Goal: Information Seeking & Learning: Learn about a topic

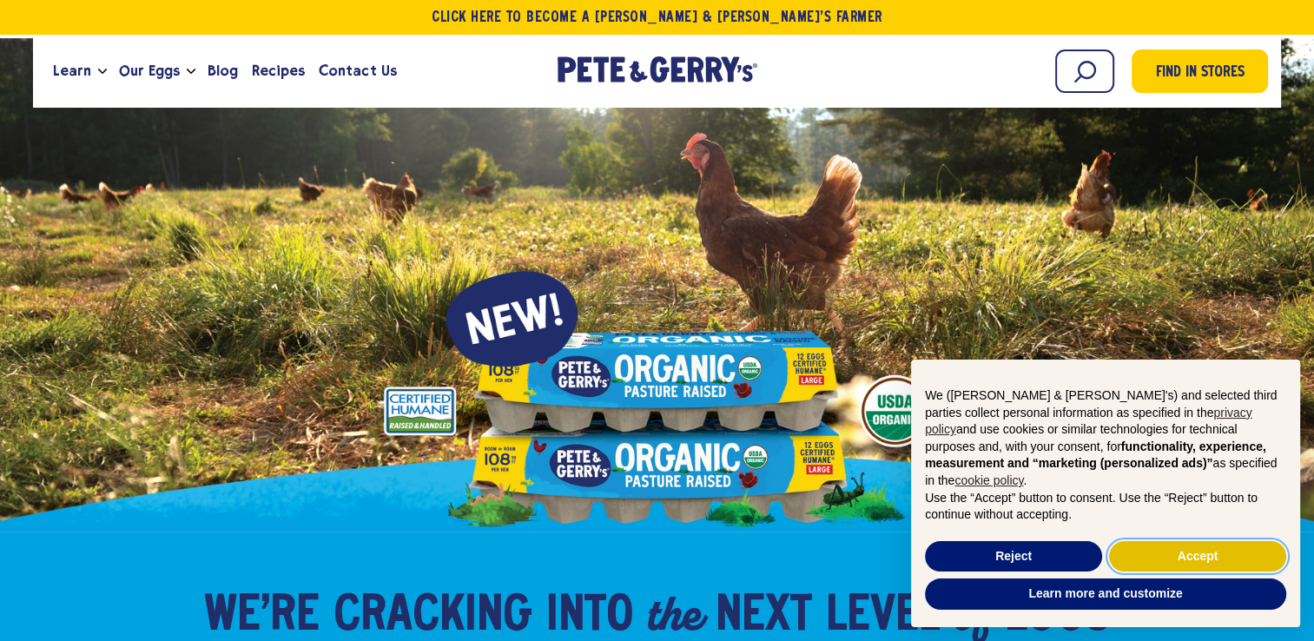
click at [1170, 555] on button "Accept" at bounding box center [1197, 556] width 177 height 31
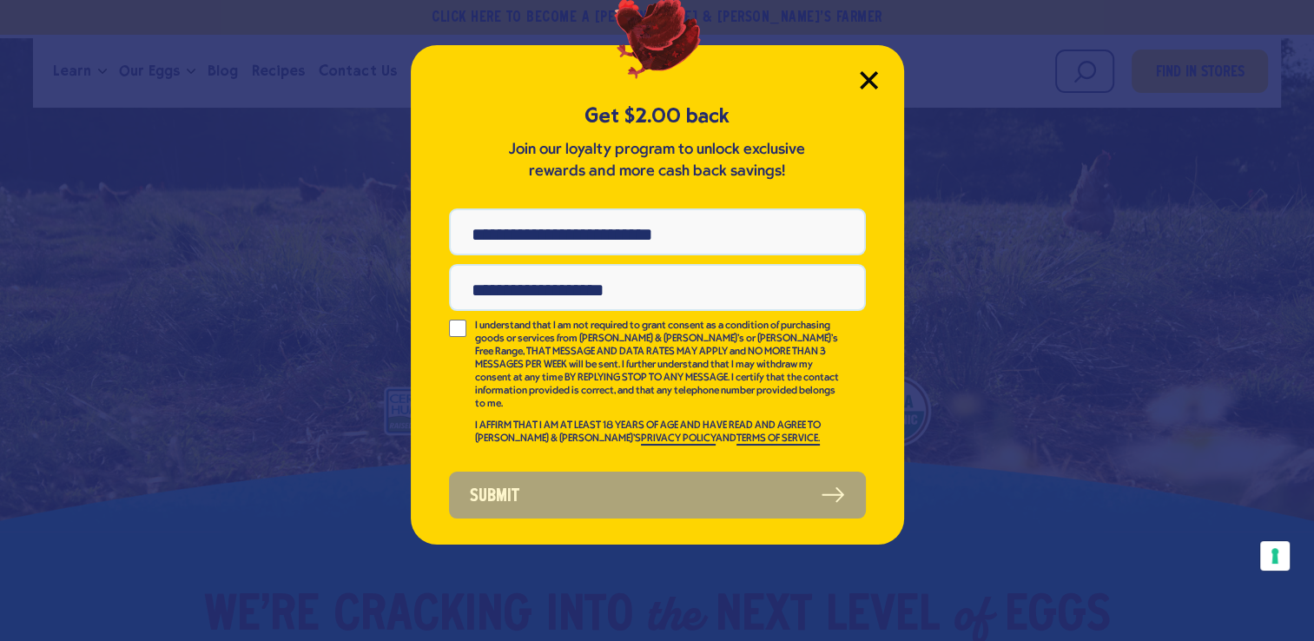
click at [869, 80] on icon "Close Modal" at bounding box center [869, 80] width 16 height 16
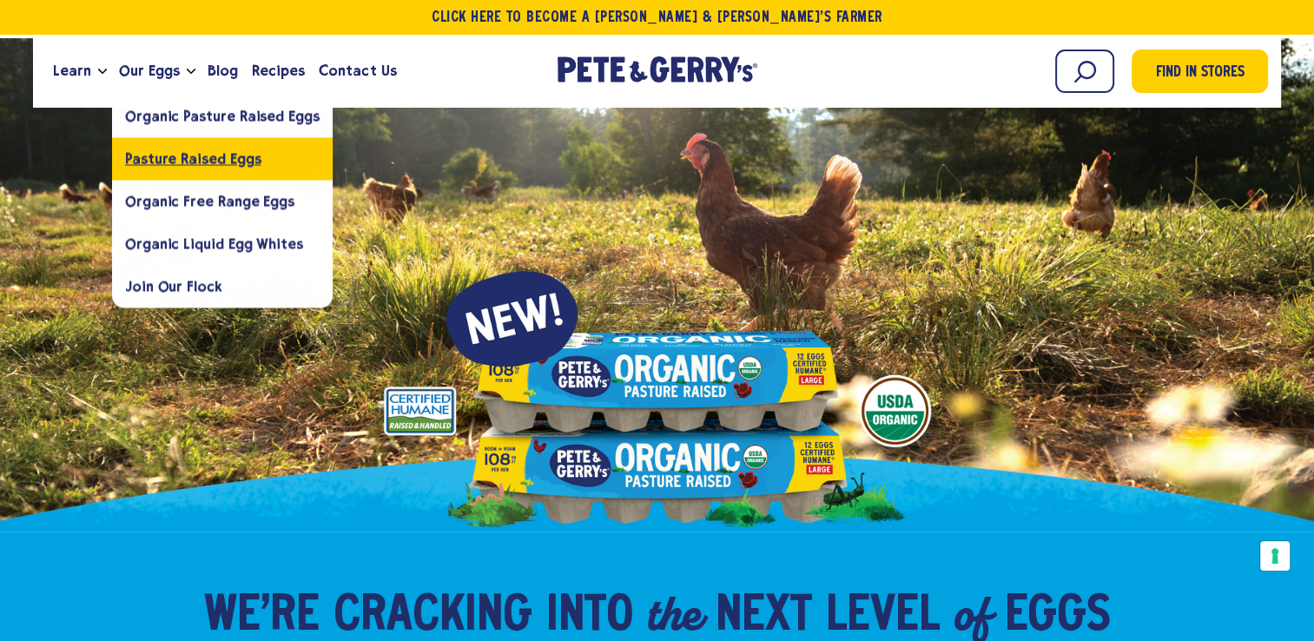
click at [183, 164] on span "Pasture Raised Eggs" at bounding box center [193, 158] width 136 height 17
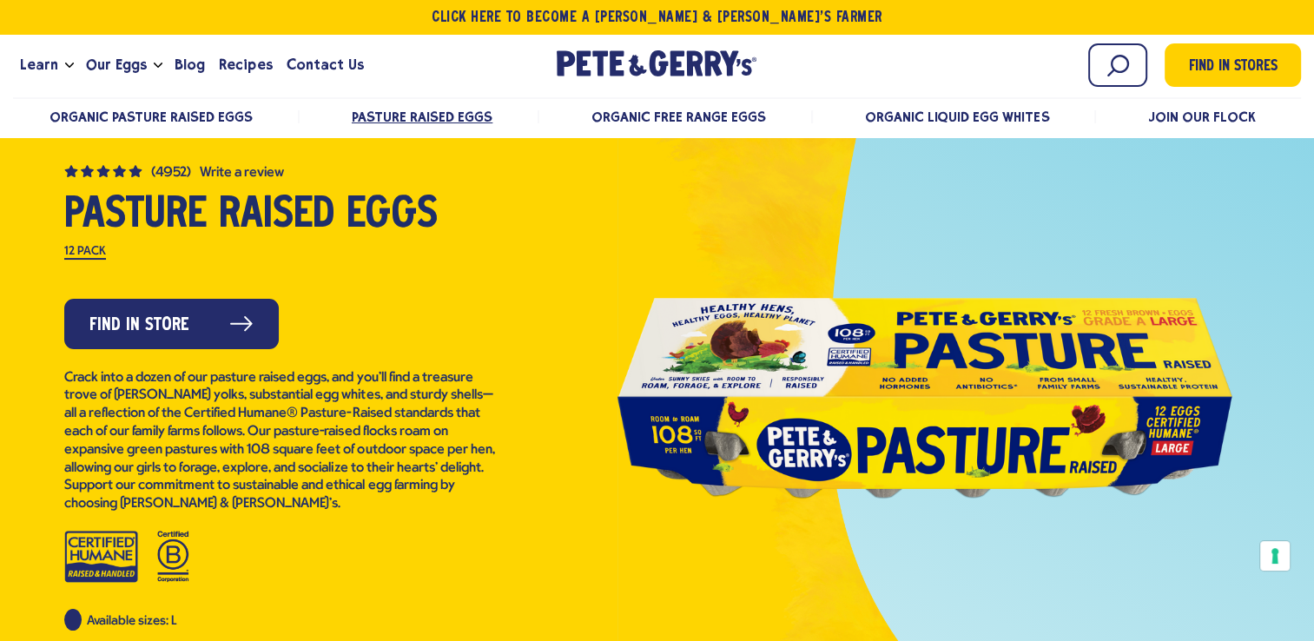
scroll to position [87, 0]
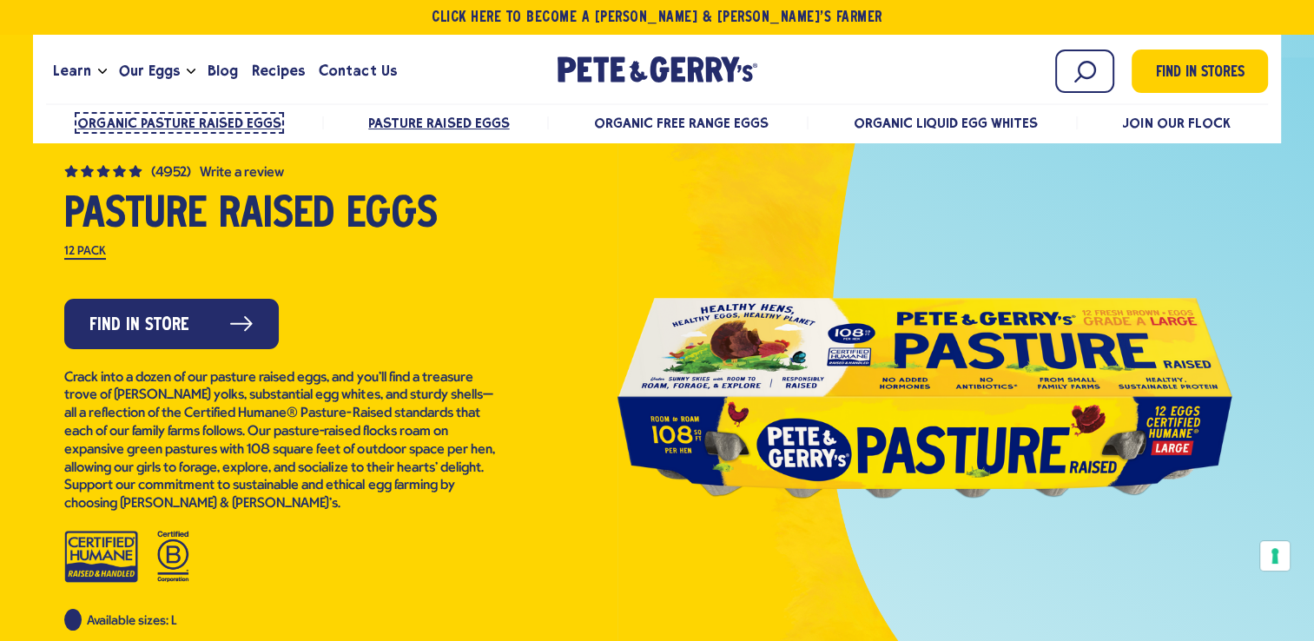
click at [224, 116] on span "Organic Pasture Raised Eggs" at bounding box center [179, 123] width 204 height 17
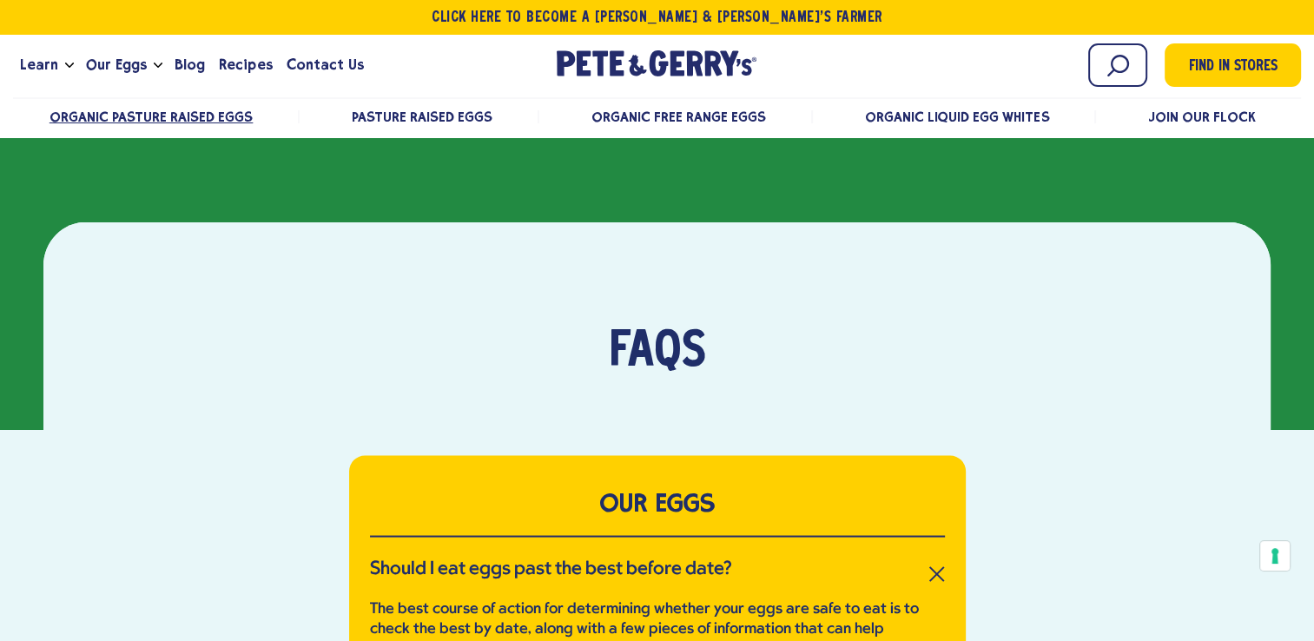
scroll to position [3475, 0]
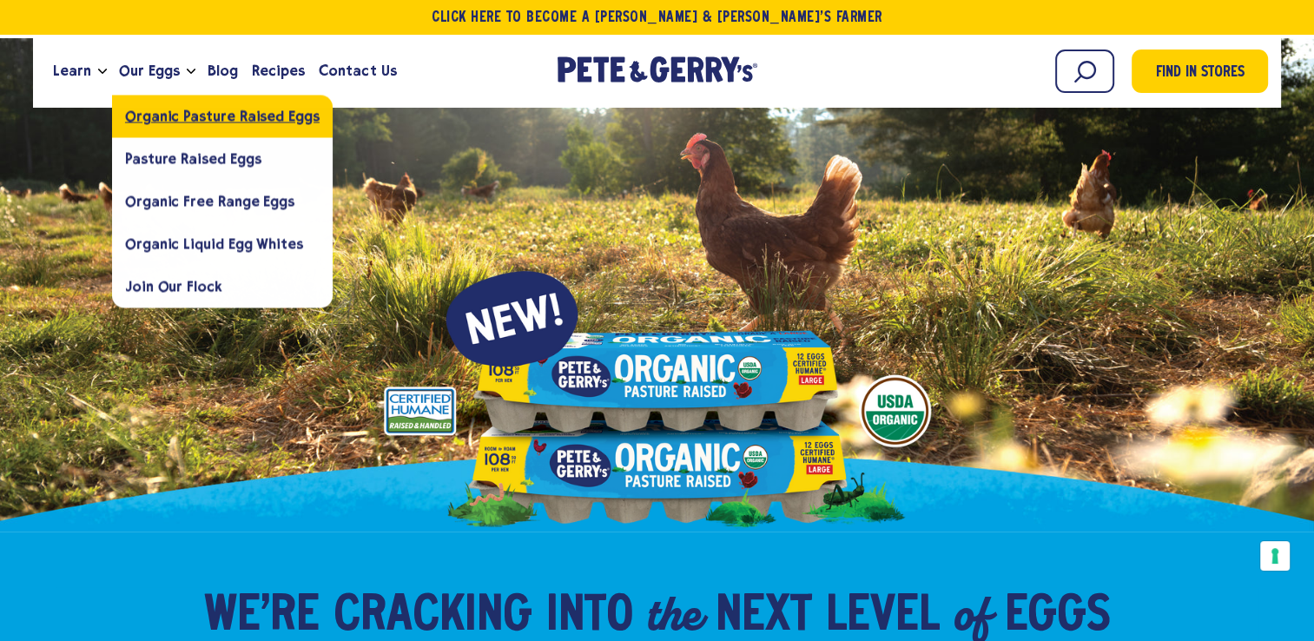
click at [181, 113] on span "Organic Pasture Raised Eggs" at bounding box center [222, 116] width 195 height 17
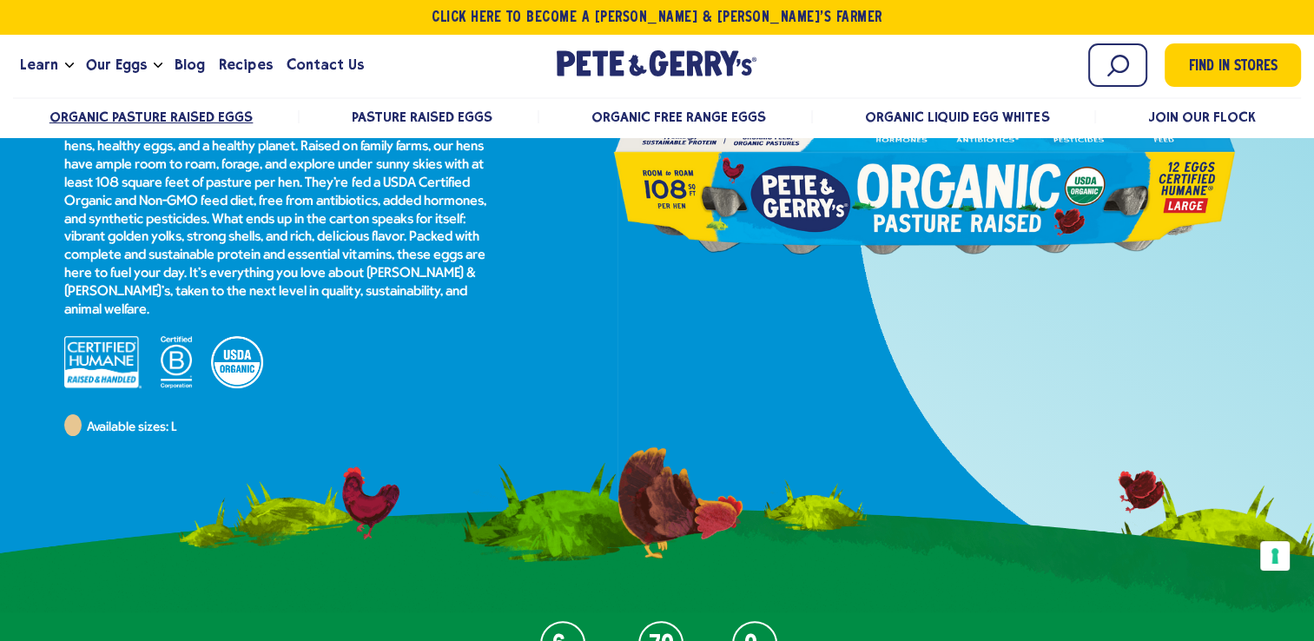
scroll to position [608, 0]
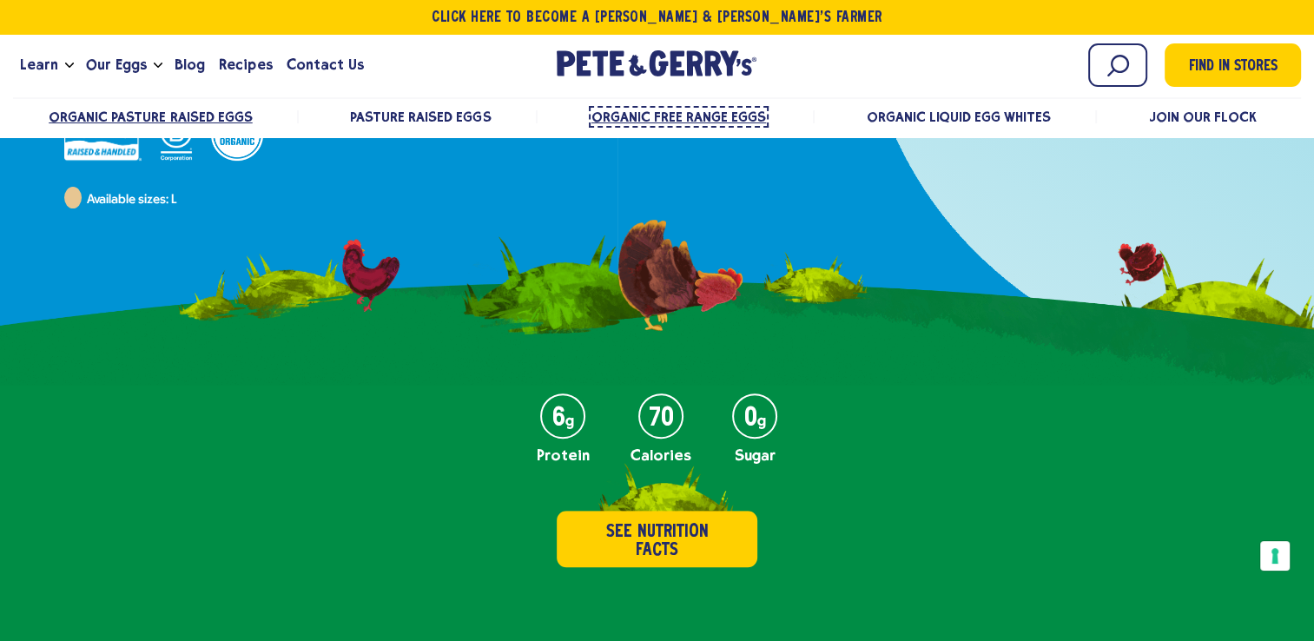
click at [685, 116] on span "Organic Free Range Eggs" at bounding box center [679, 117] width 175 height 17
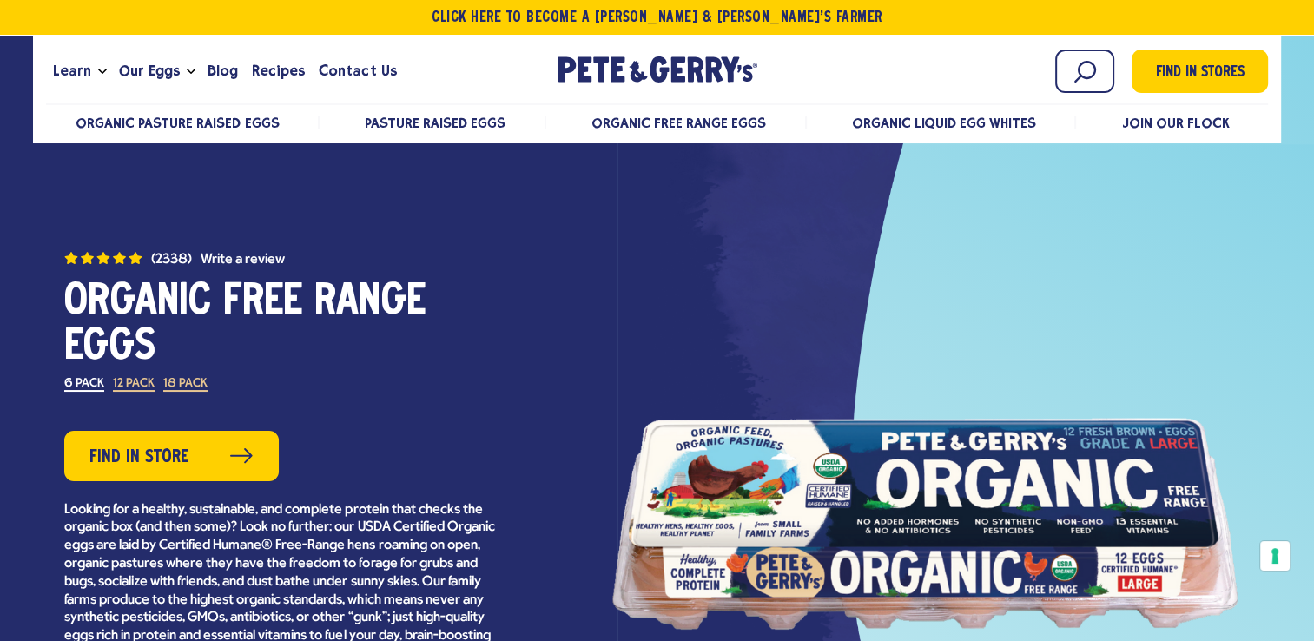
click at [181, 385] on label "18 Pack" at bounding box center [185, 385] width 44 height 14
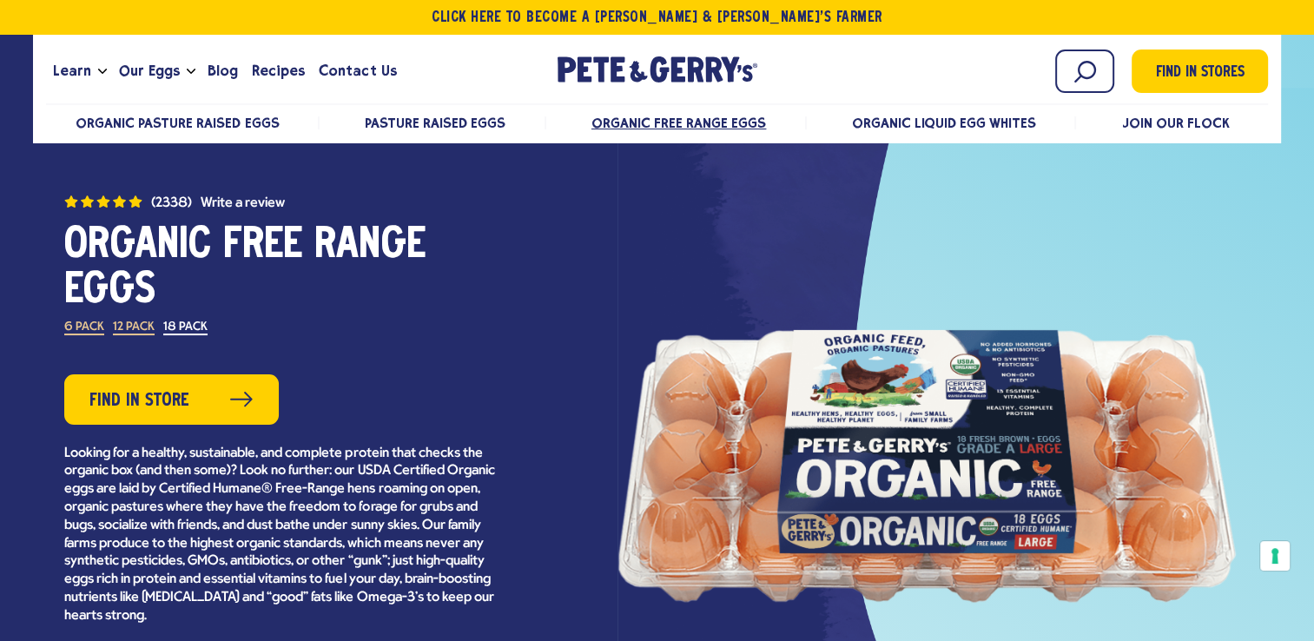
scroll to position [87, 0]
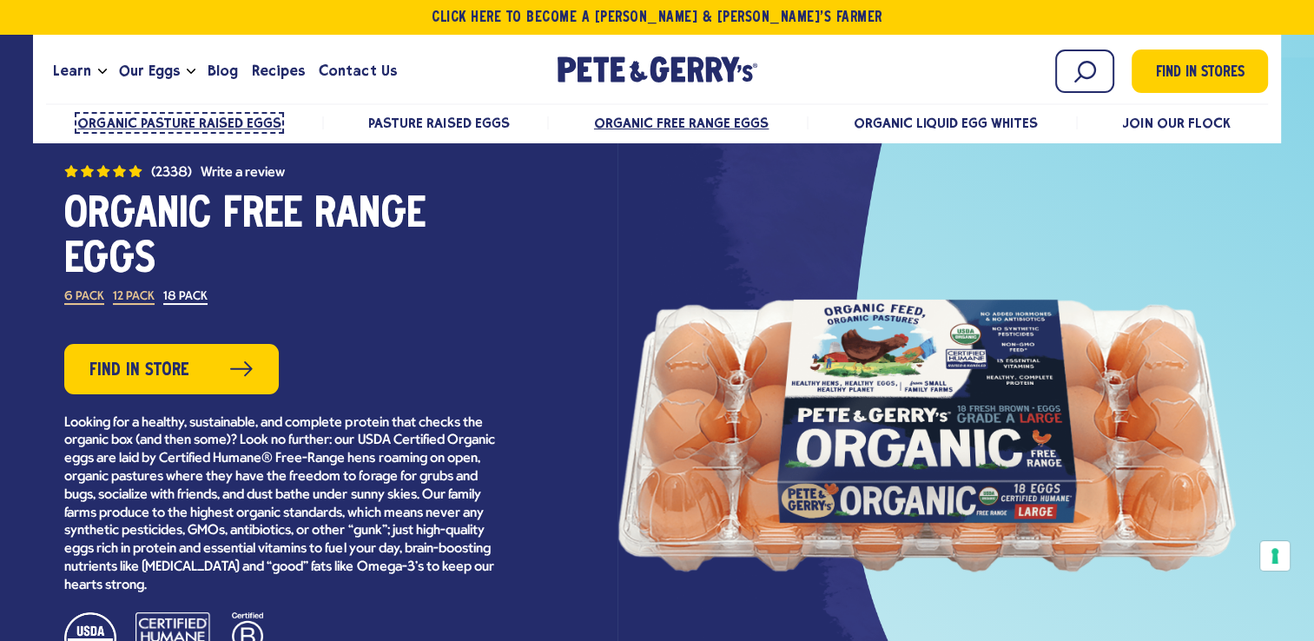
click at [182, 119] on span "Organic Pasture Raised Eggs" at bounding box center [179, 123] width 204 height 17
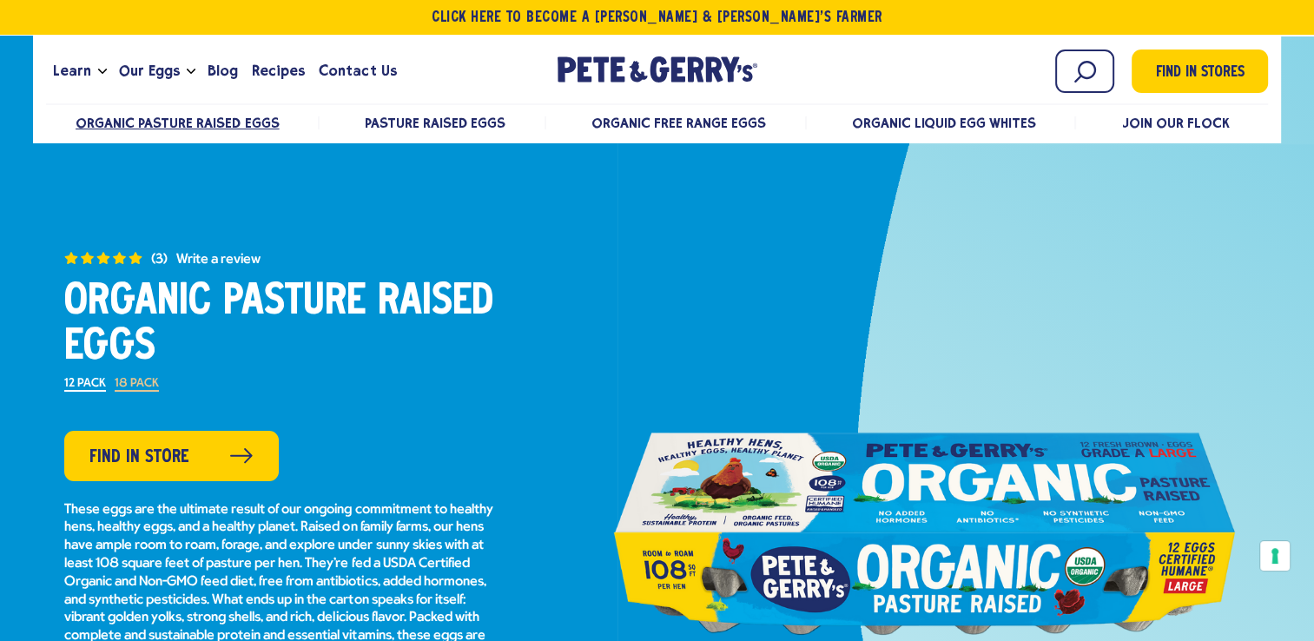
click at [136, 381] on label "18 Pack" at bounding box center [137, 385] width 44 height 14
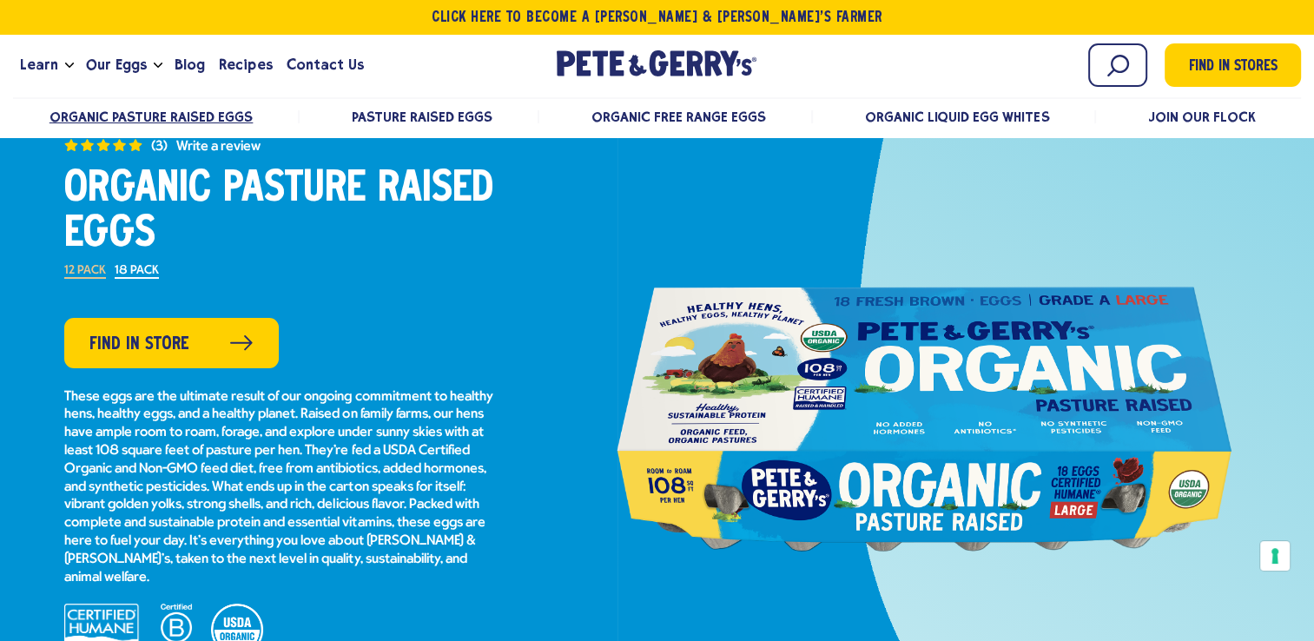
scroll to position [87, 0]
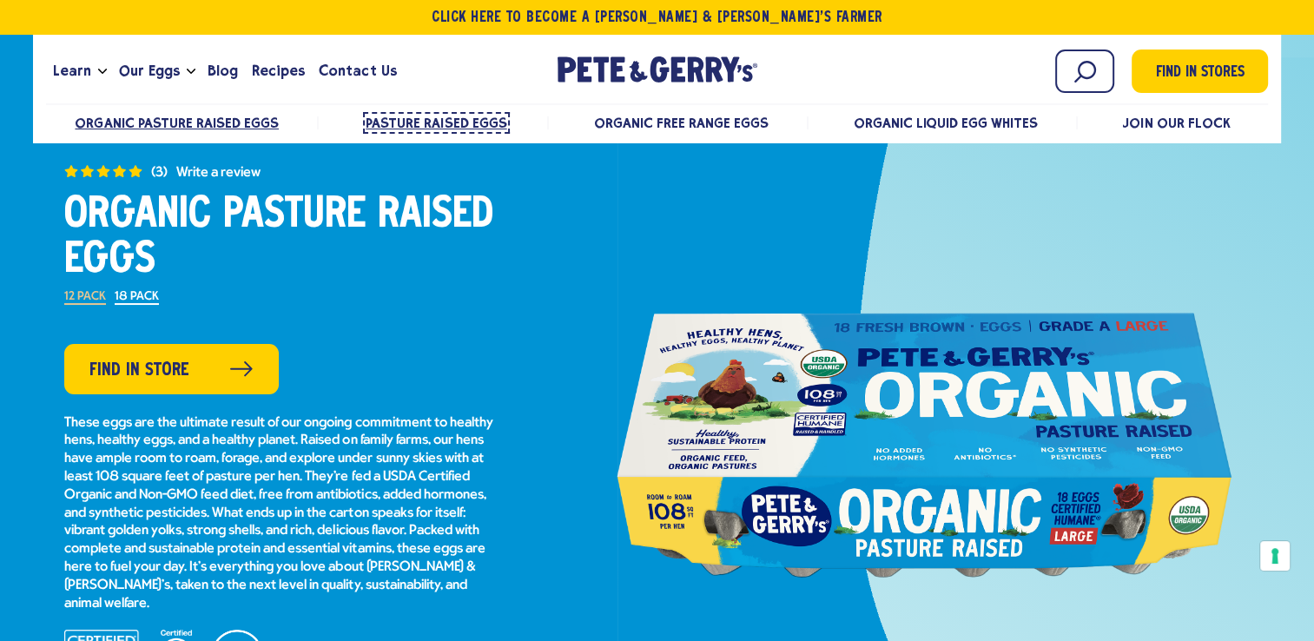
click at [427, 119] on span "Pasture Raised Eggs" at bounding box center [436, 123] width 141 height 17
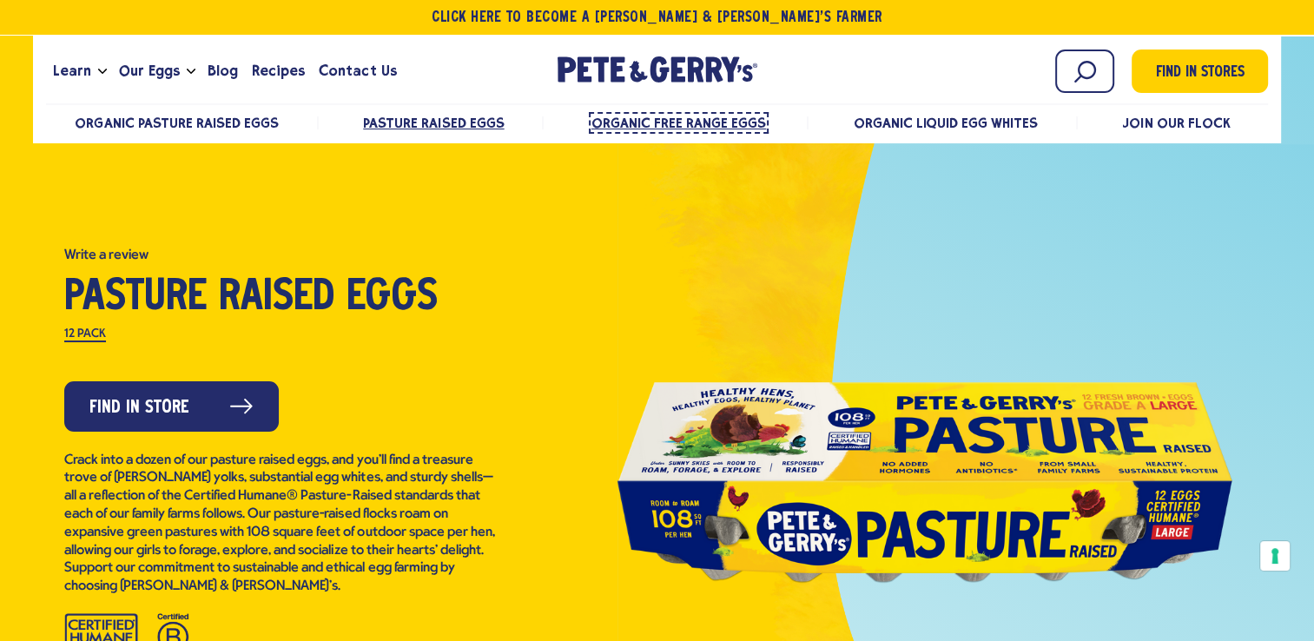
click at [717, 122] on span "Organic Free Range Eggs" at bounding box center [679, 123] width 175 height 17
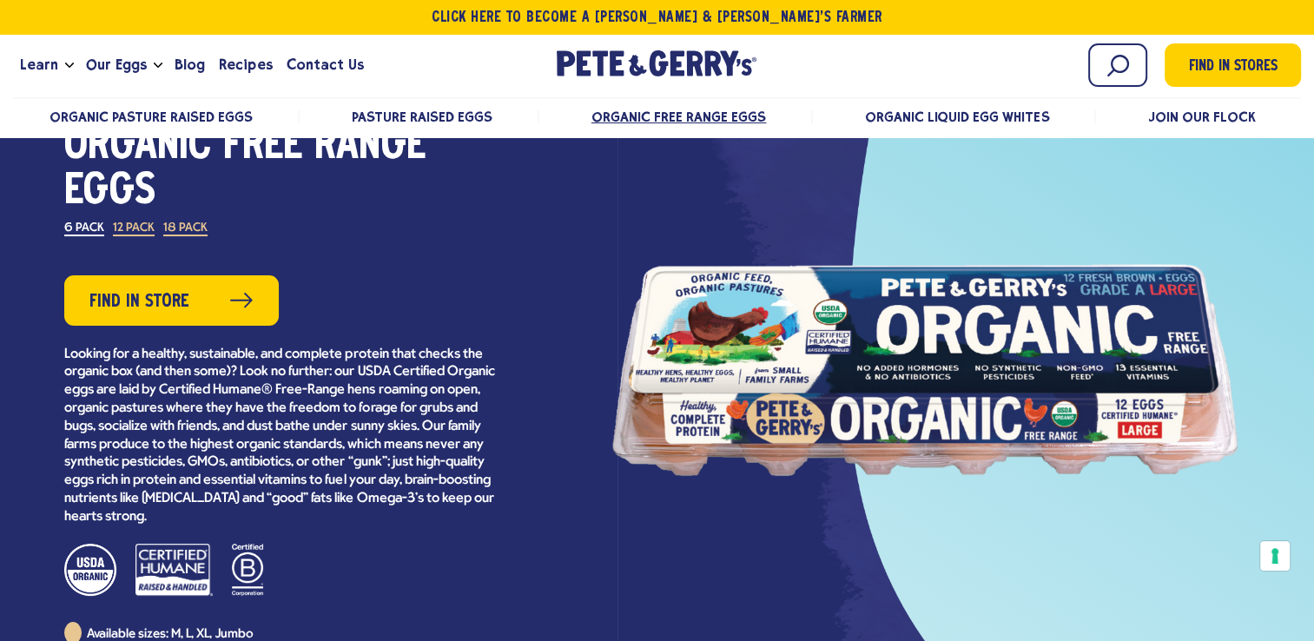
scroll to position [174, 0]
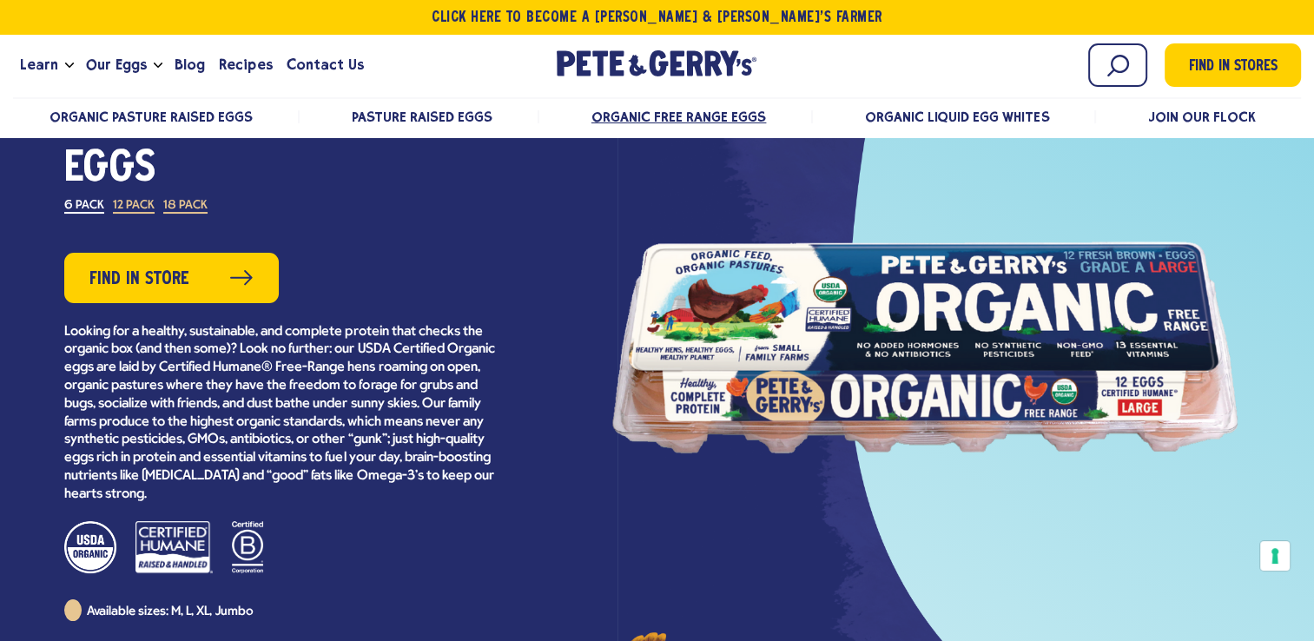
click at [180, 202] on label "18 Pack" at bounding box center [185, 207] width 44 height 14
